Goal: Transaction & Acquisition: Purchase product/service

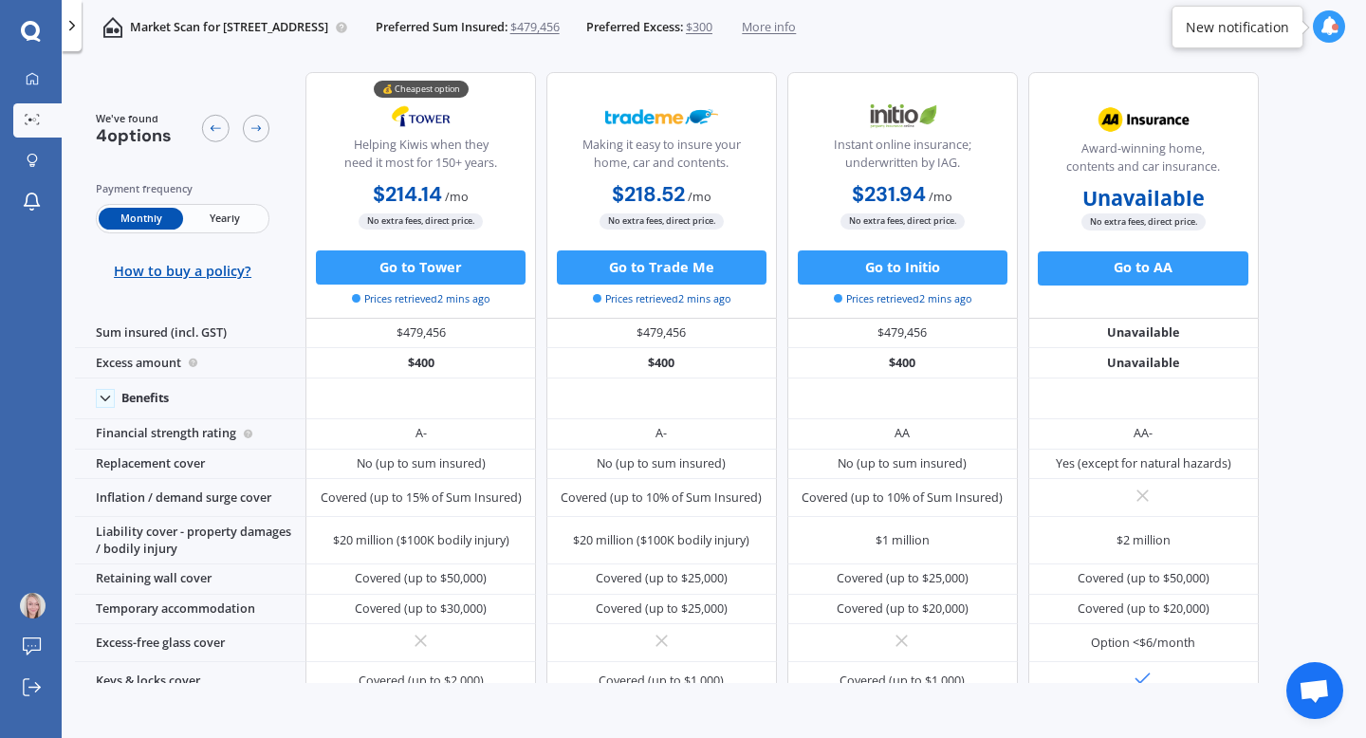
click at [74, 22] on icon at bounding box center [72, 25] width 17 height 17
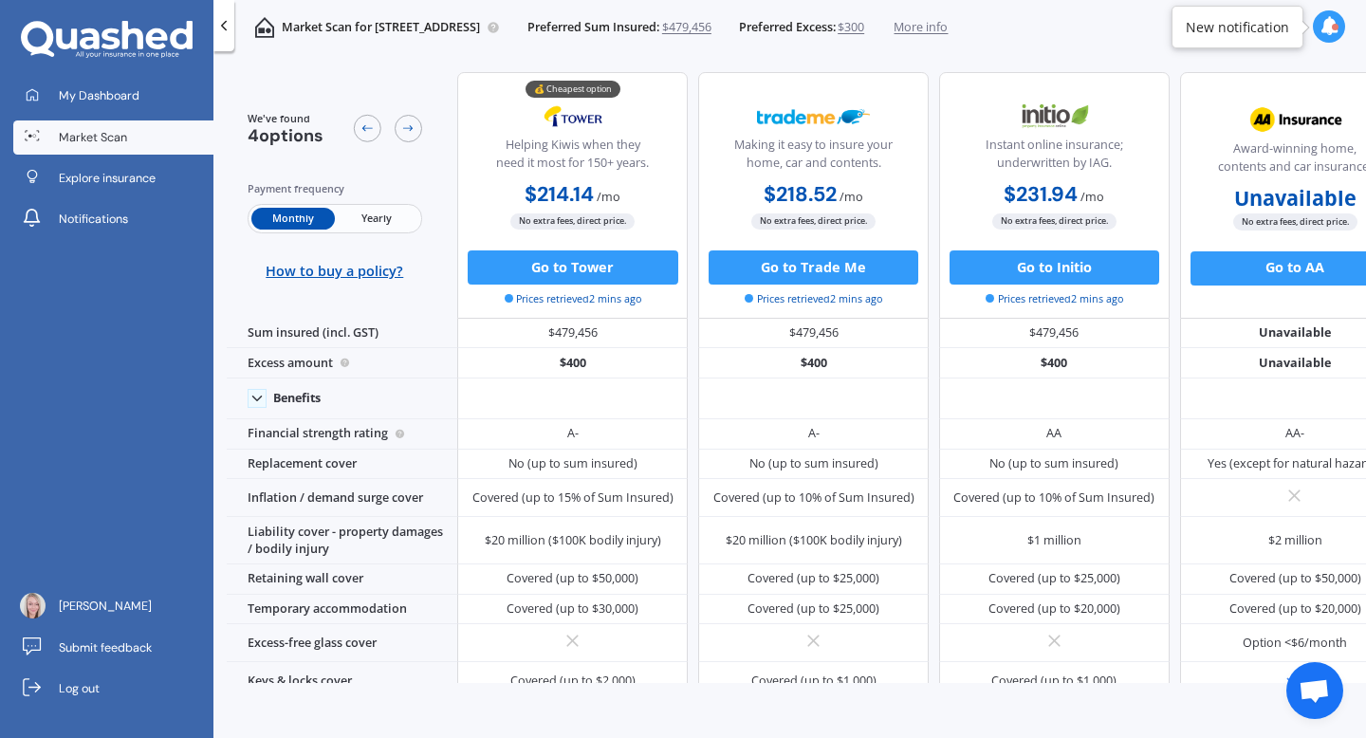
click at [70, 137] on span "Market Scan" at bounding box center [93, 137] width 68 height 17
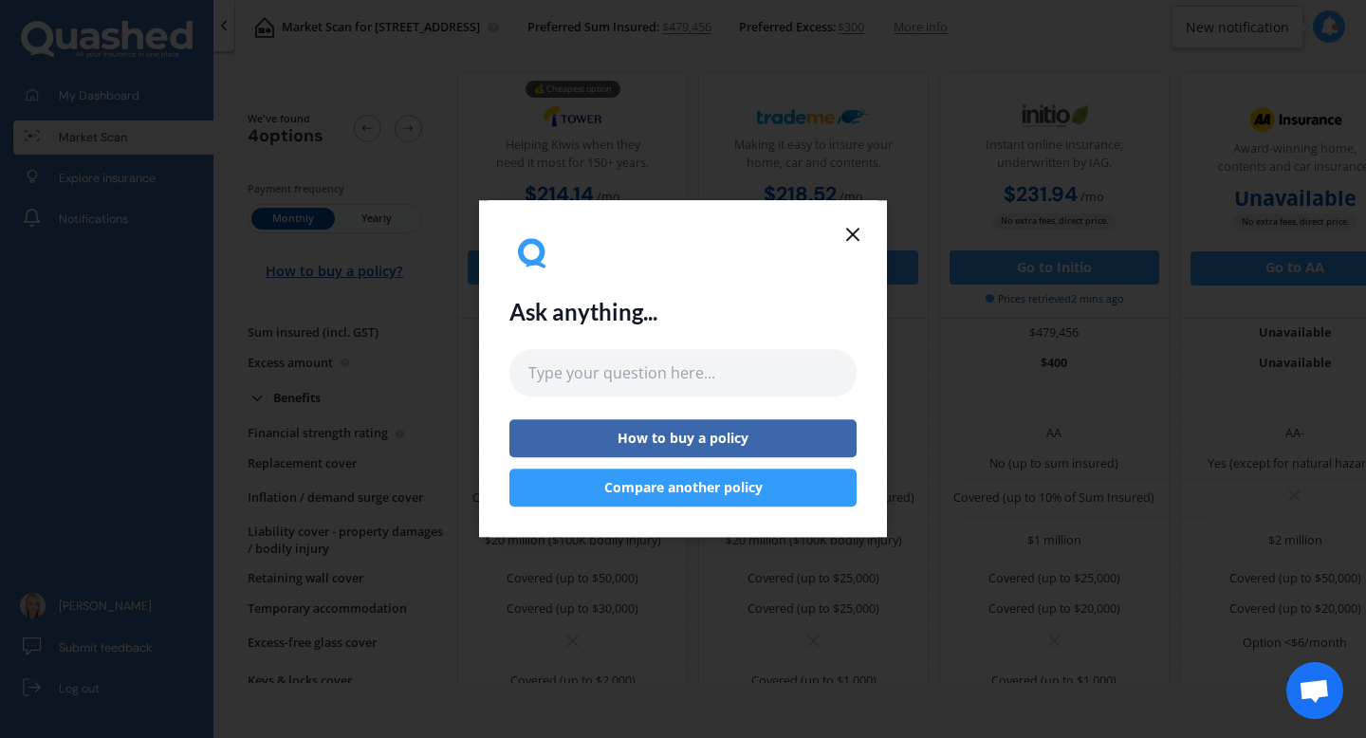
click at [703, 490] on button "Compare another policy" at bounding box center [682, 489] width 347 height 38
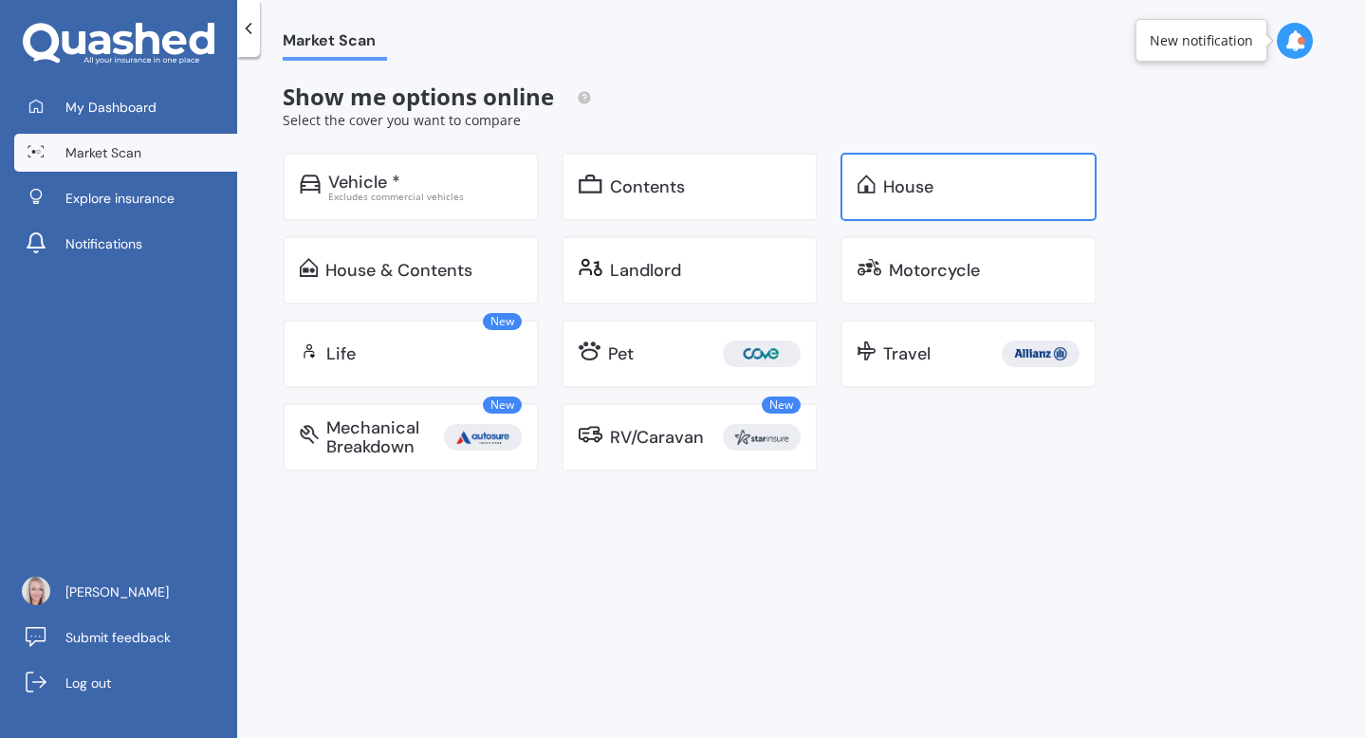
click at [930, 181] on div "House" at bounding box center [908, 186] width 50 height 19
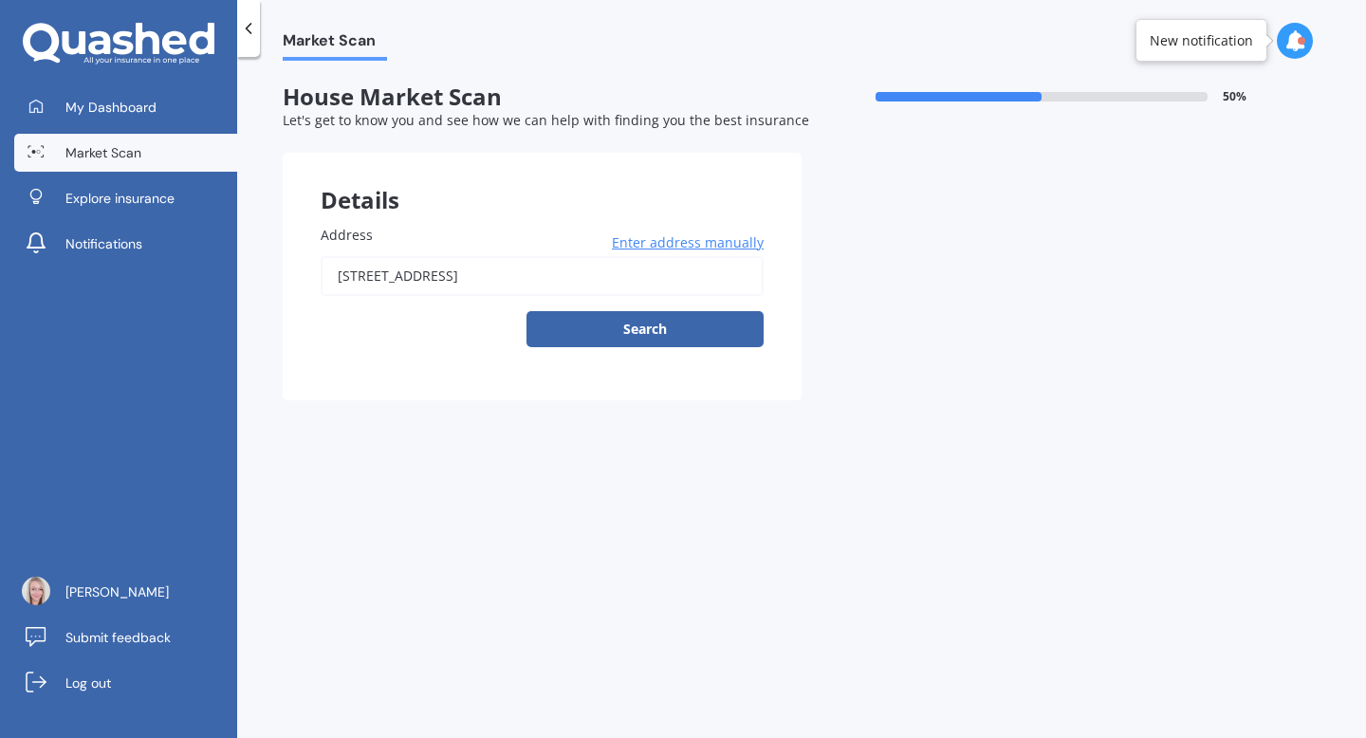
click at [596, 272] on input "[STREET_ADDRESS]" at bounding box center [542, 276] width 443 height 40
type input "[STREET_ADDRESS]"
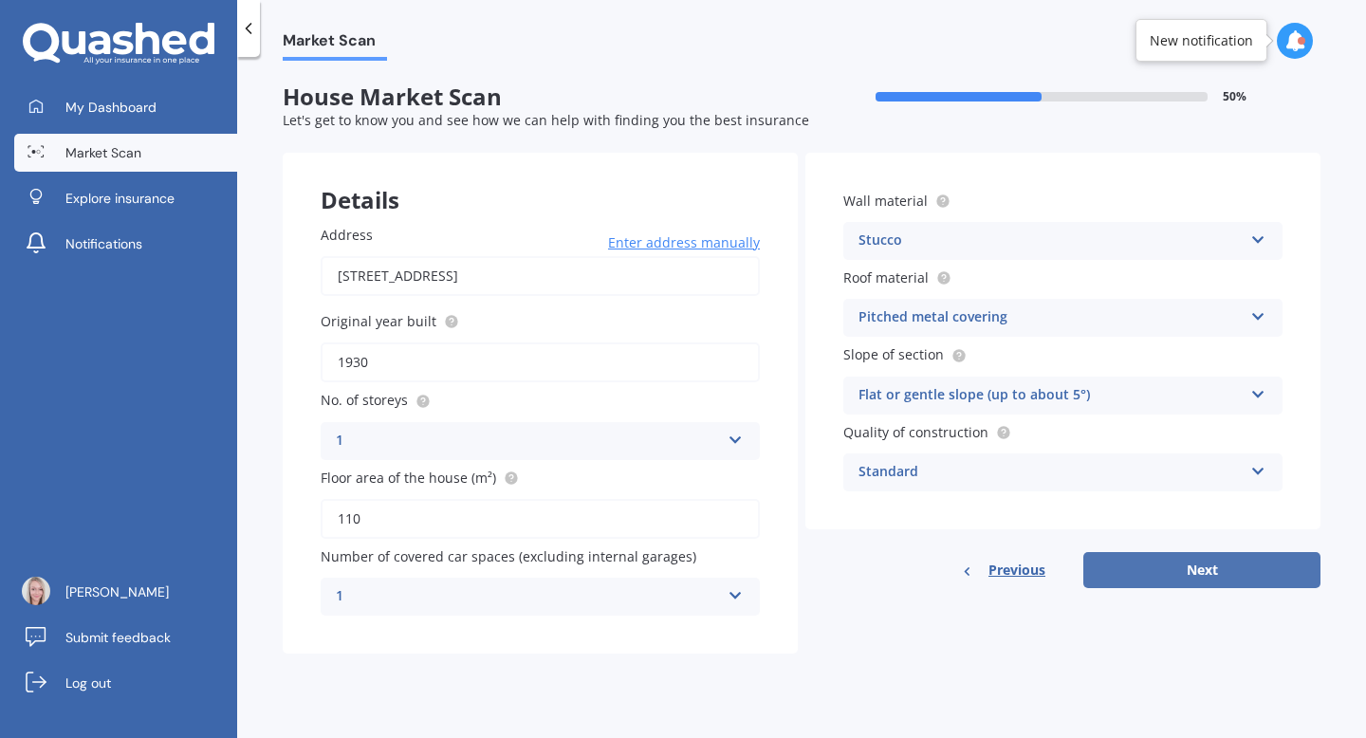
click at [1210, 570] on button "Next" at bounding box center [1201, 570] width 237 height 36
select select "26"
select select "10"
select select "1985"
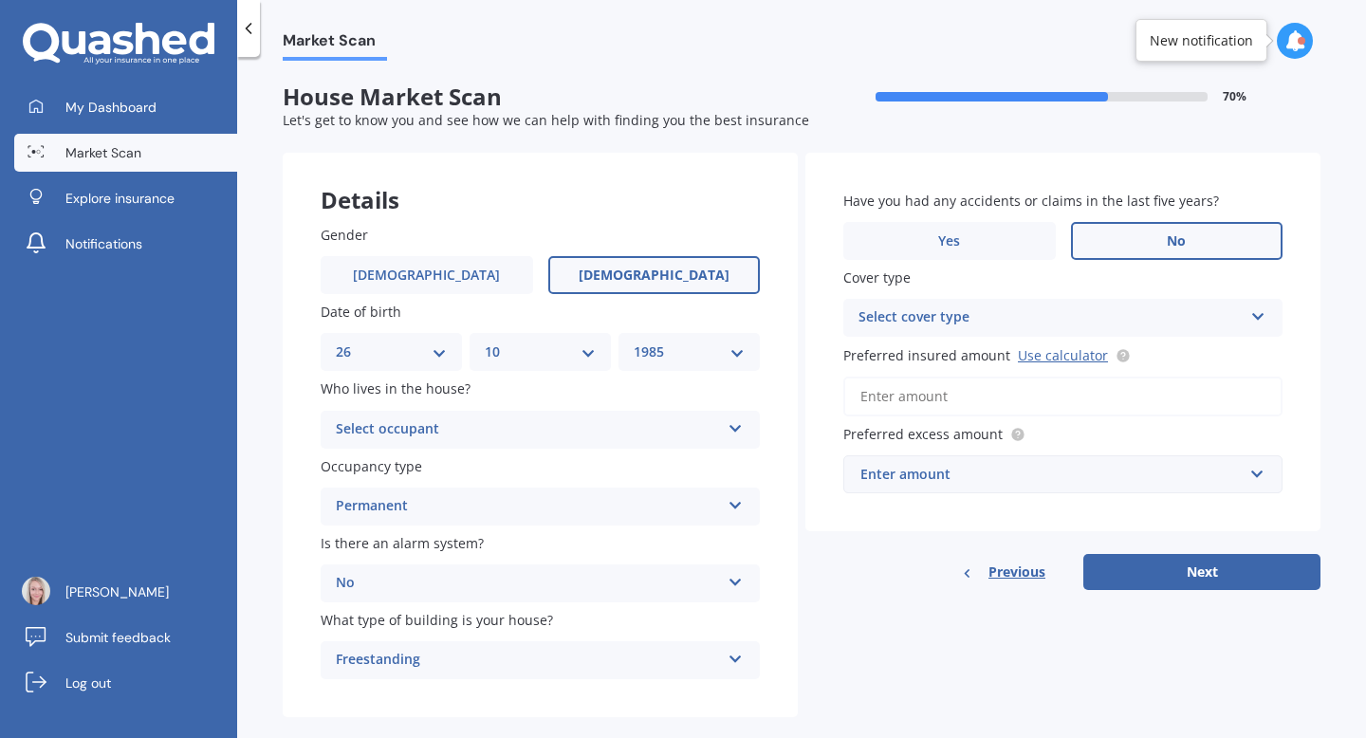
click at [898, 306] on div "Select cover type" at bounding box center [1051, 317] width 384 height 23
click at [886, 345] on div "High" at bounding box center [1062, 355] width 437 height 34
click at [1064, 354] on link "Use calculator" at bounding box center [1063, 355] width 90 height 18
click at [938, 398] on input "Preferred insured amount Use calculator" at bounding box center [1062, 397] width 439 height 40
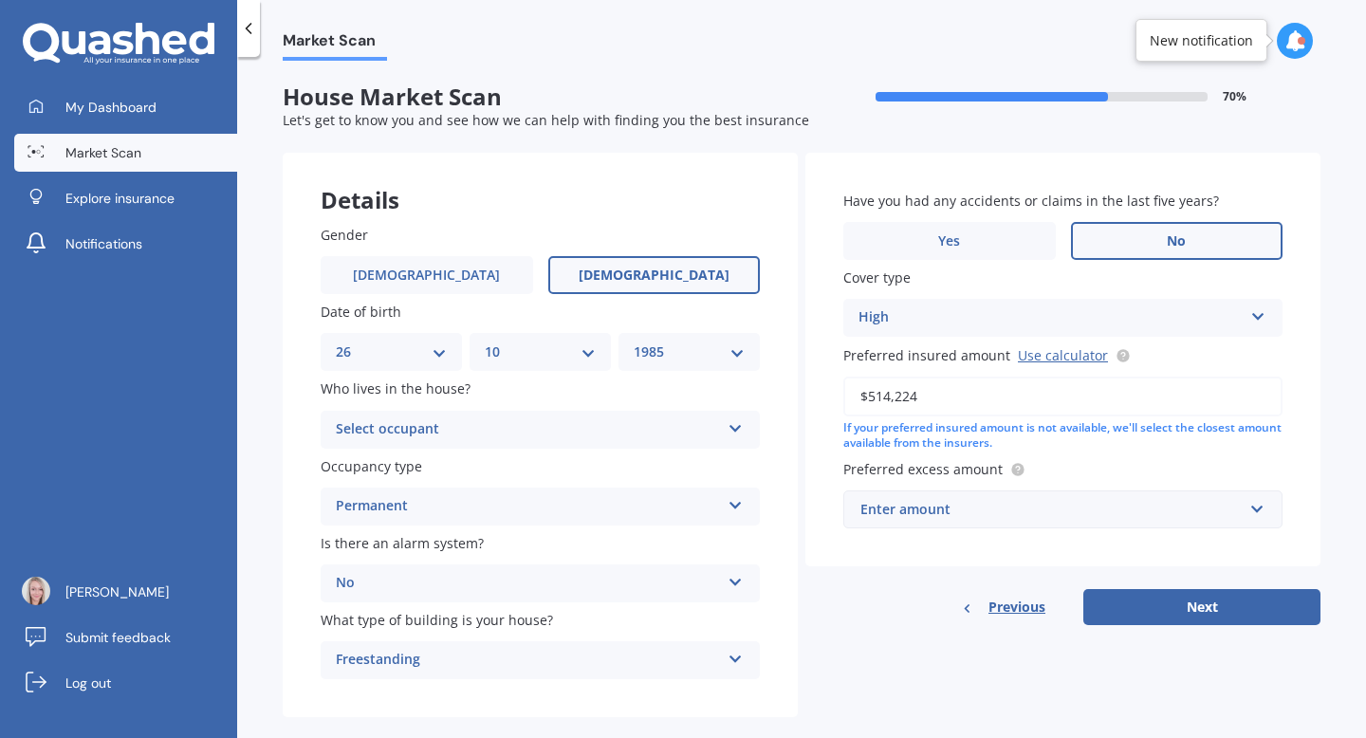
type input "$514,224"
click at [902, 516] on div "Enter amount" at bounding box center [1051, 509] width 382 height 21
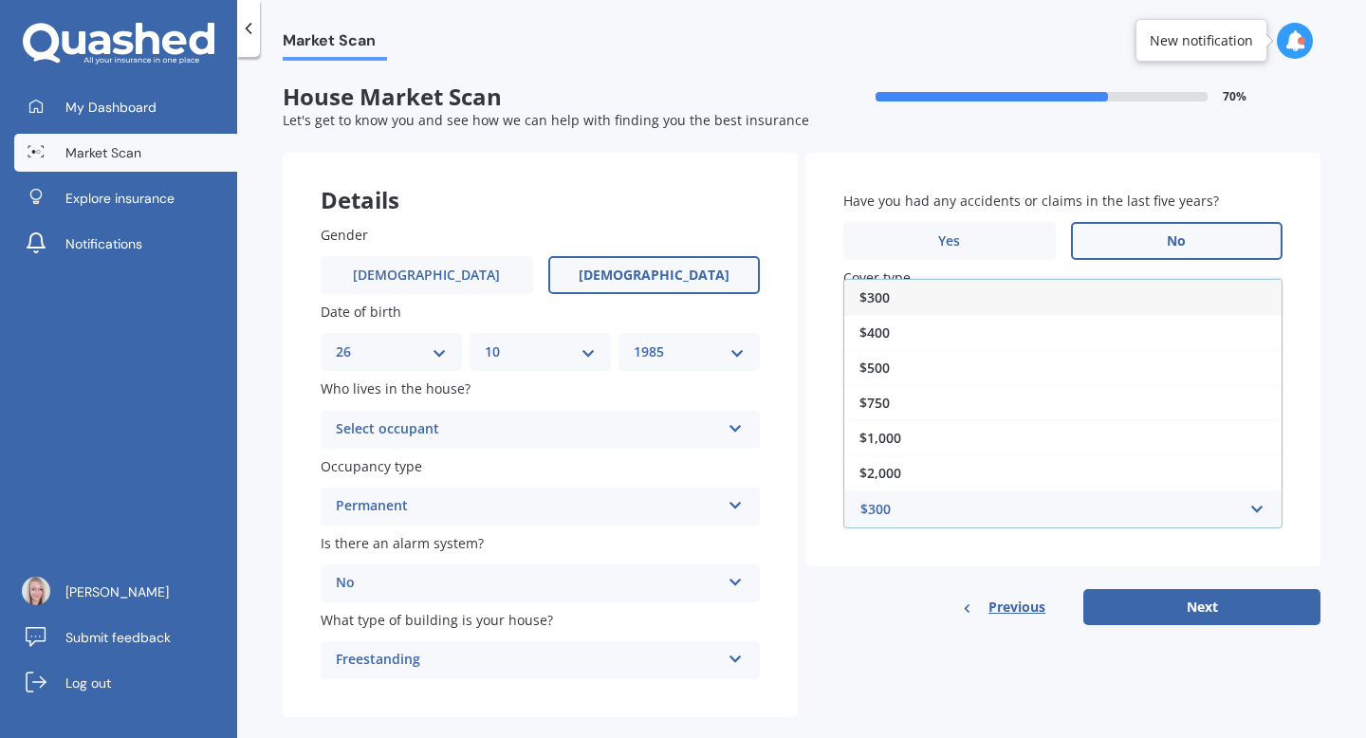
click at [902, 301] on div "$300" at bounding box center [1062, 297] width 437 height 35
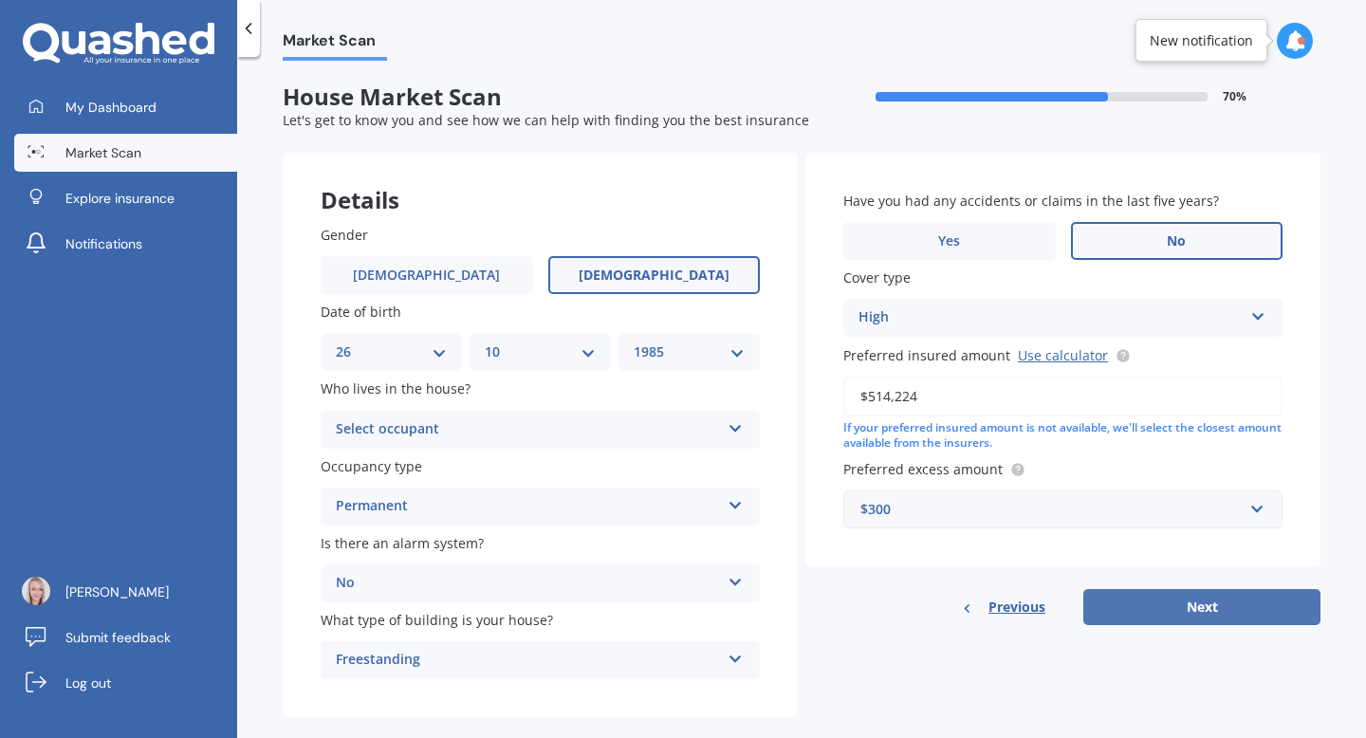
click at [1169, 594] on button "Next" at bounding box center [1201, 607] width 237 height 36
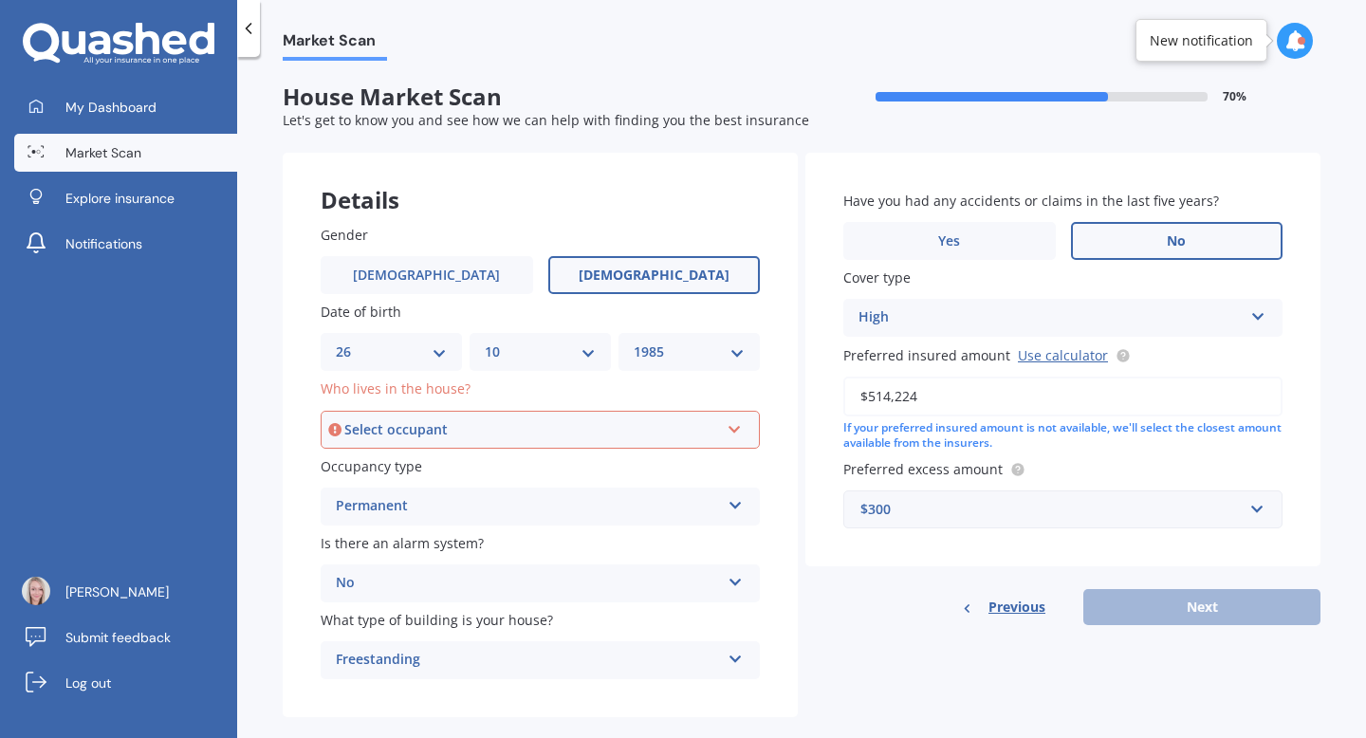
click at [560, 427] on div "Select occupant" at bounding box center [531, 429] width 375 height 21
click at [521, 466] on div "Owner" at bounding box center [540, 466] width 435 height 34
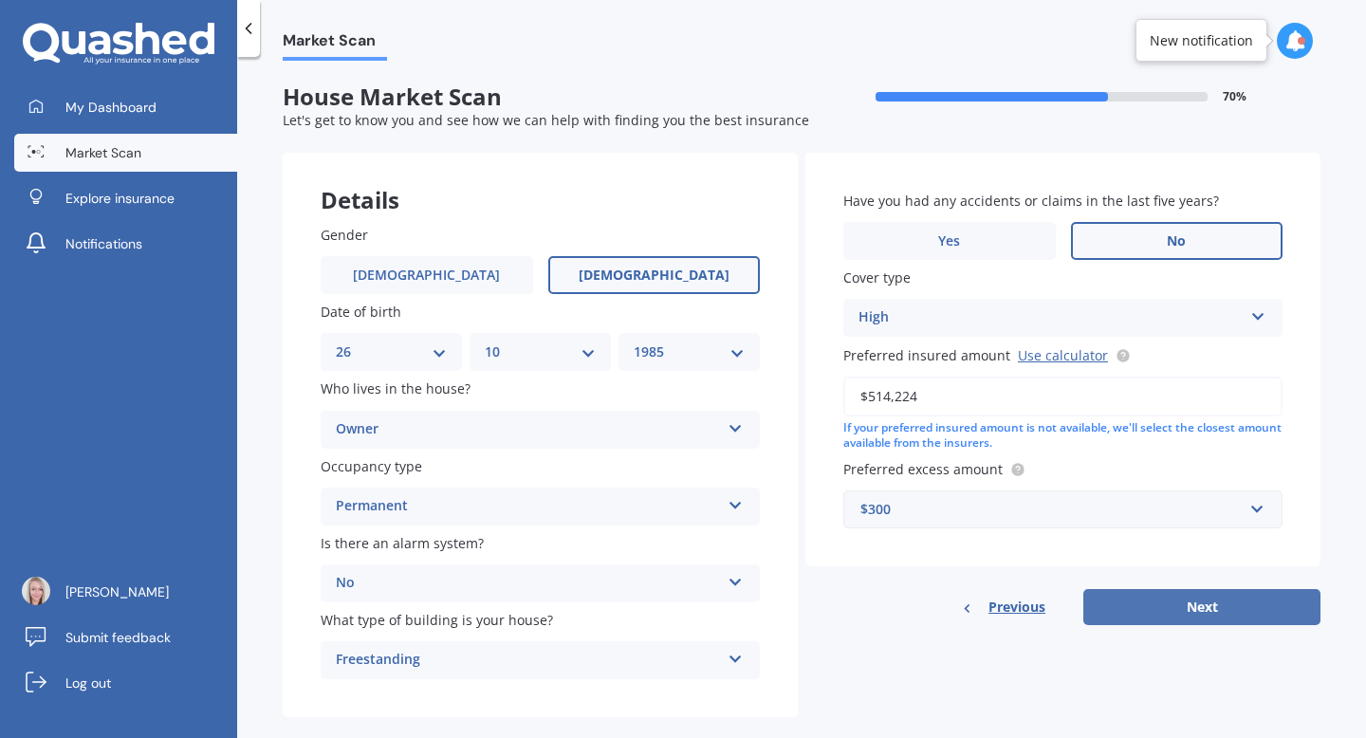
click at [1185, 600] on button "Next" at bounding box center [1201, 607] width 237 height 36
select select "26"
select select "10"
select select "1985"
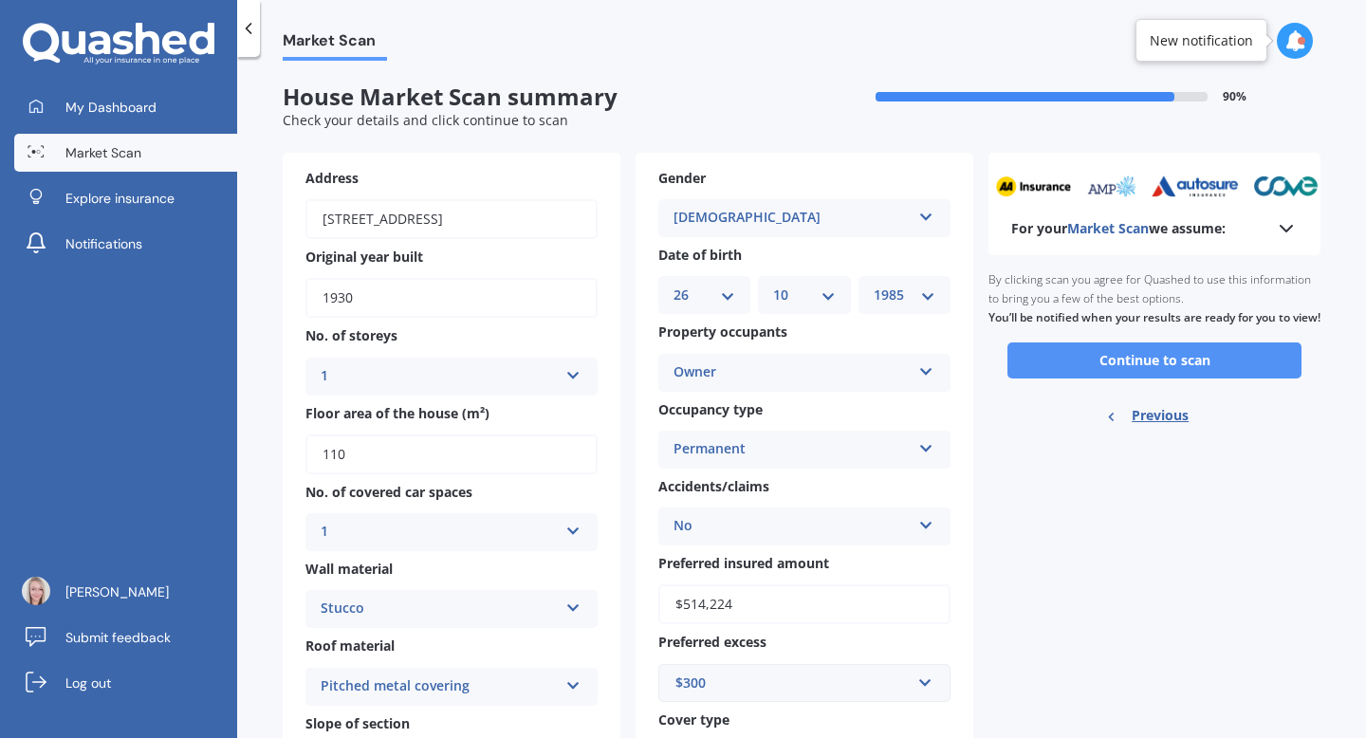
click at [1181, 379] on button "Continue to scan" at bounding box center [1154, 360] width 294 height 36
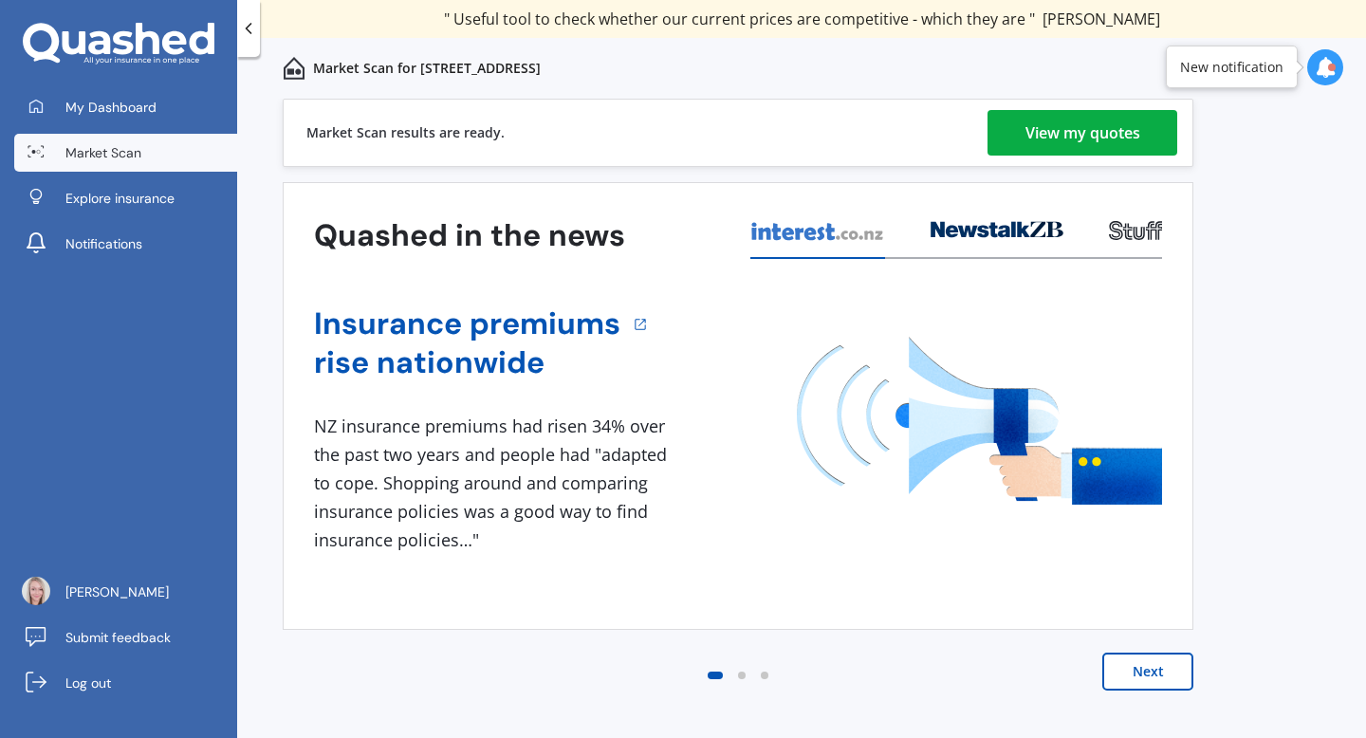
click at [1051, 126] on div "View my quotes" at bounding box center [1082, 133] width 115 height 46
